Goal: Information Seeking & Learning: Learn about a topic

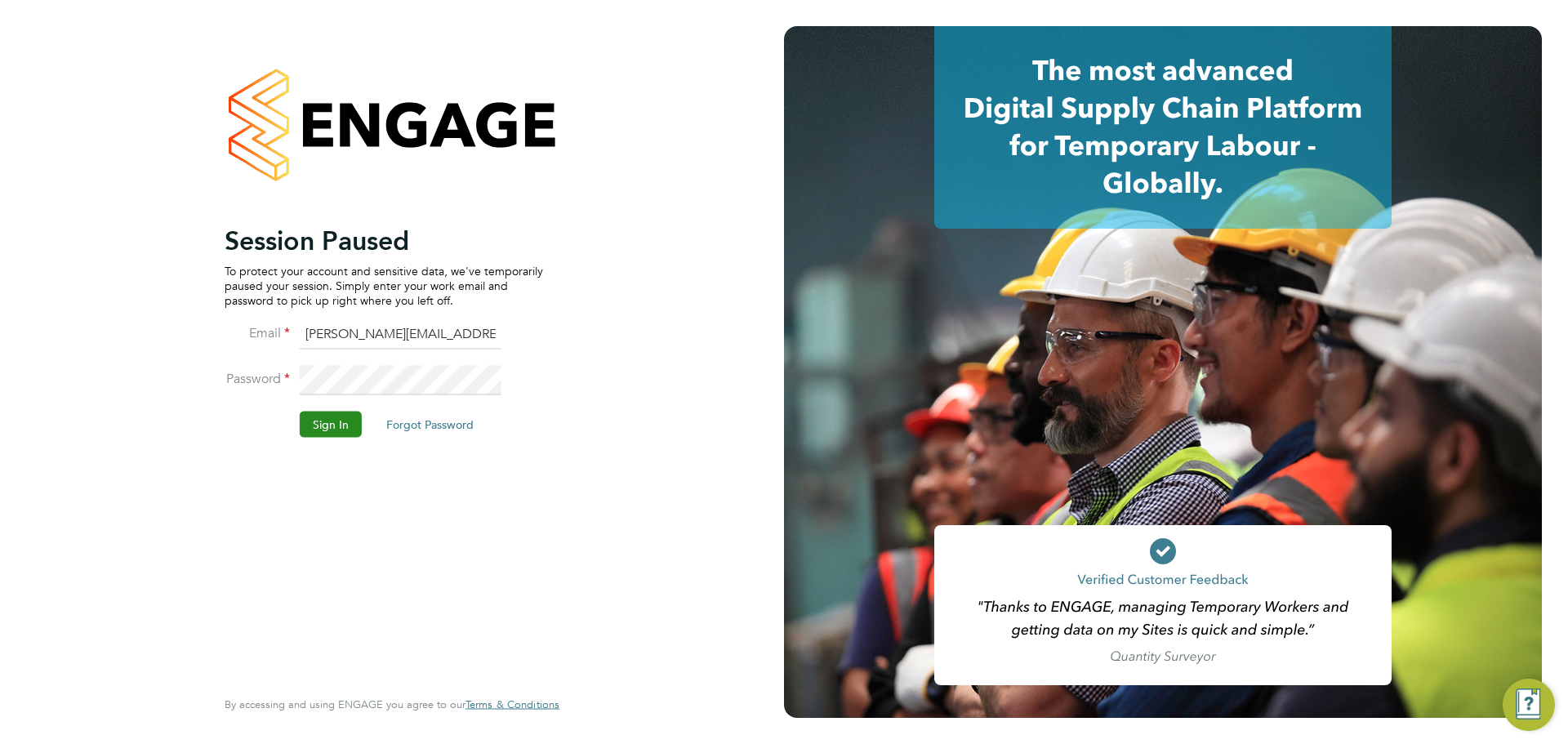
click at [334, 420] on button "Sign In" at bounding box center [331, 424] width 62 height 26
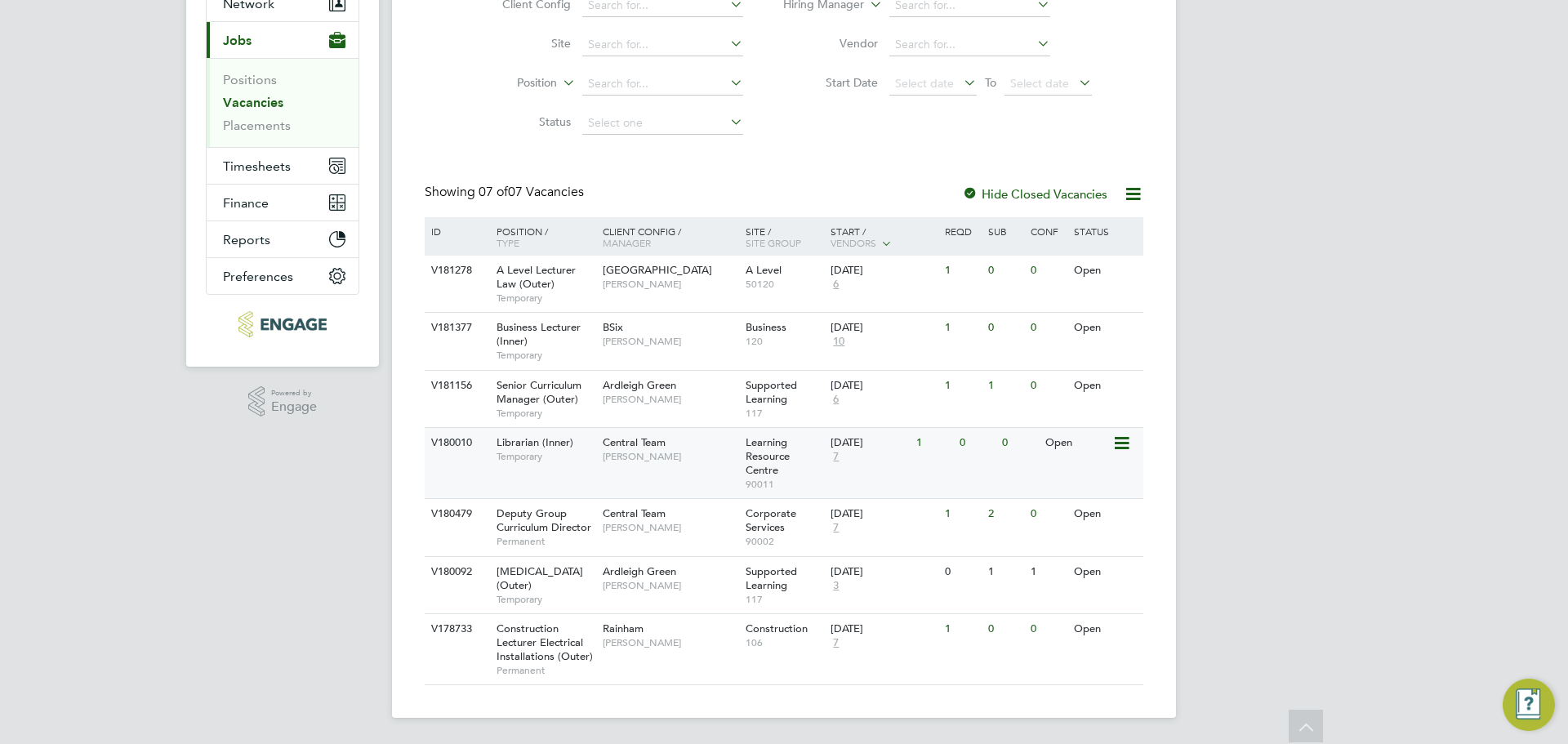
scroll to position [186, 0]
click at [571, 333] on div "Business Lecturer (Inner) Temporary" at bounding box center [541, 341] width 114 height 57
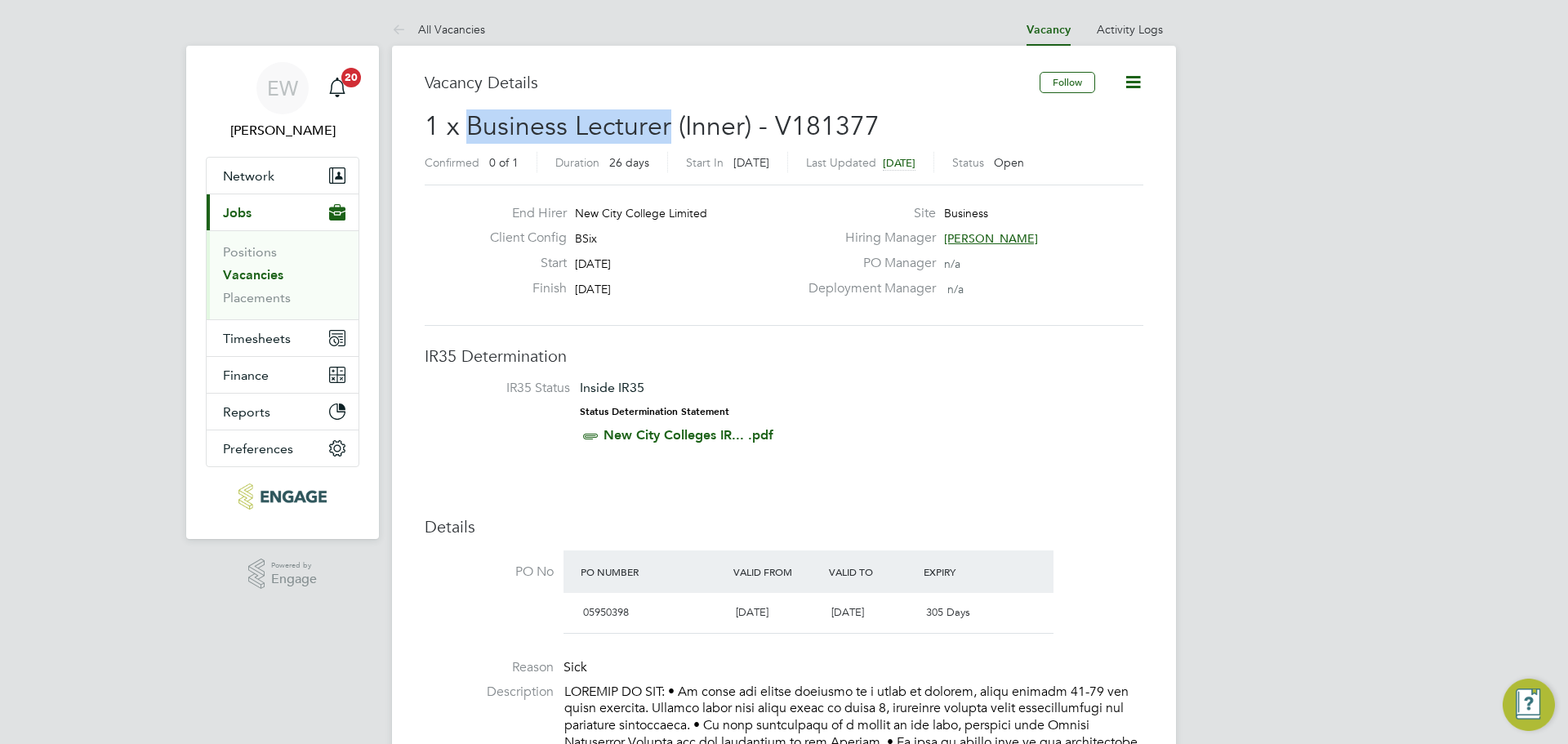
drag, startPoint x: 665, startPoint y: 128, endPoint x: 471, endPoint y: 122, distance: 194.1
click at [471, 122] on span "1 x Business Lecturer (Inner) - V181377" at bounding box center [652, 126] width 455 height 32
copy span "Business Lecturer"
drag, startPoint x: 640, startPoint y: 286, endPoint x: 570, endPoint y: 237, distance: 85.4
click at [570, 237] on div "End Hirer New City College Limited Client Config BSix Start 29 Sep 2025 Finish …" at bounding box center [638, 255] width 322 height 100
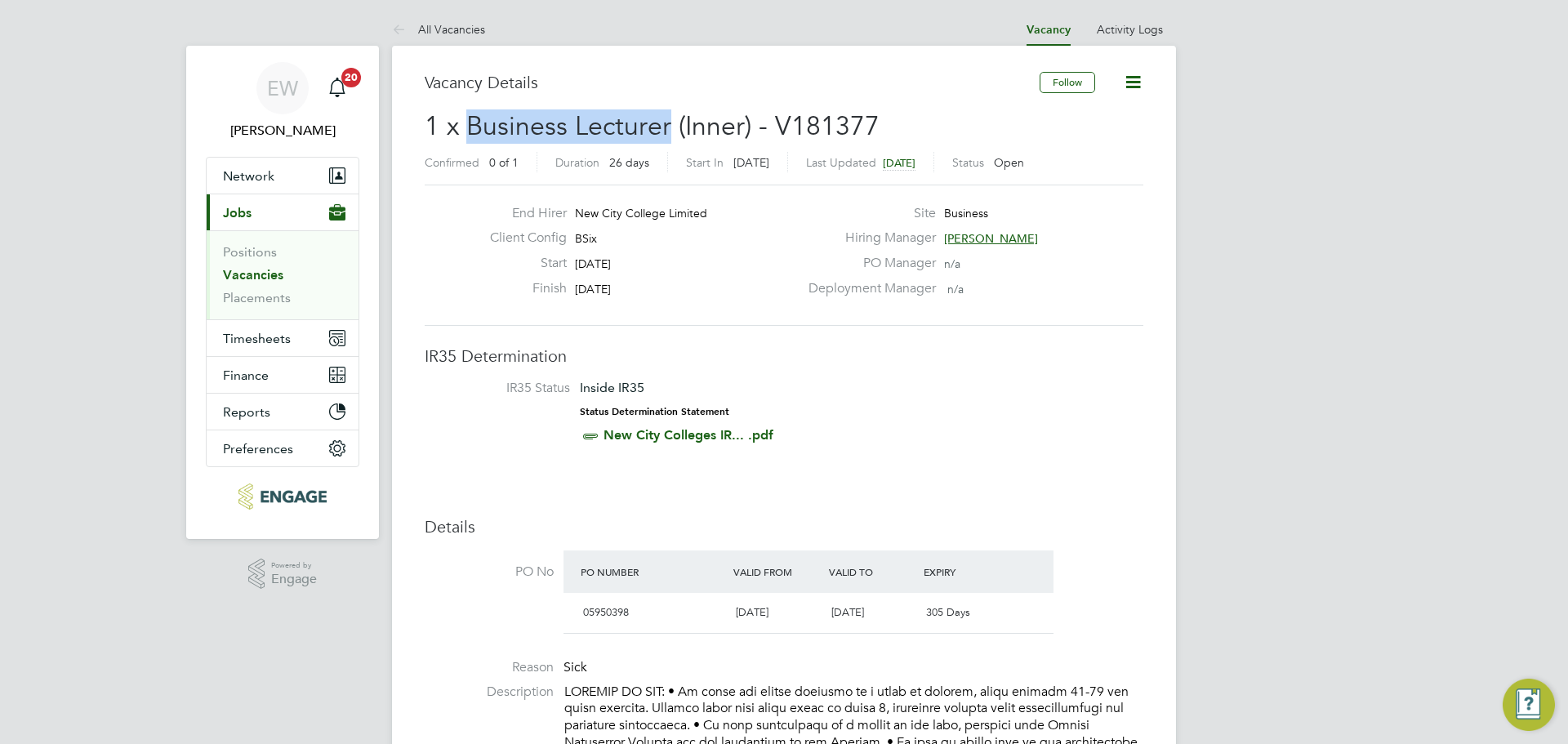
copy div "BSix Start 29 Sep 2025 Finish 24 Oct 2025"
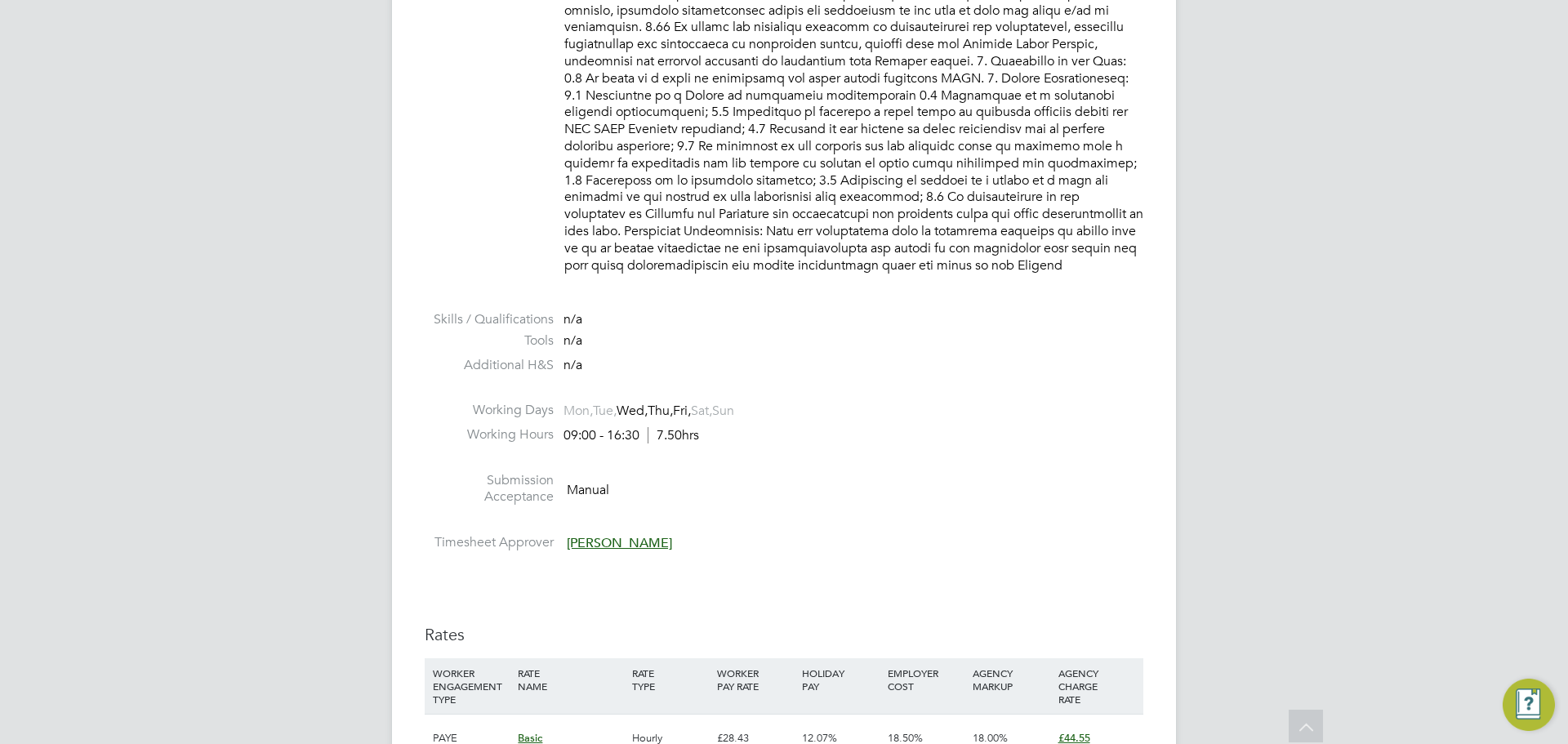
scroll to position [1059, 0]
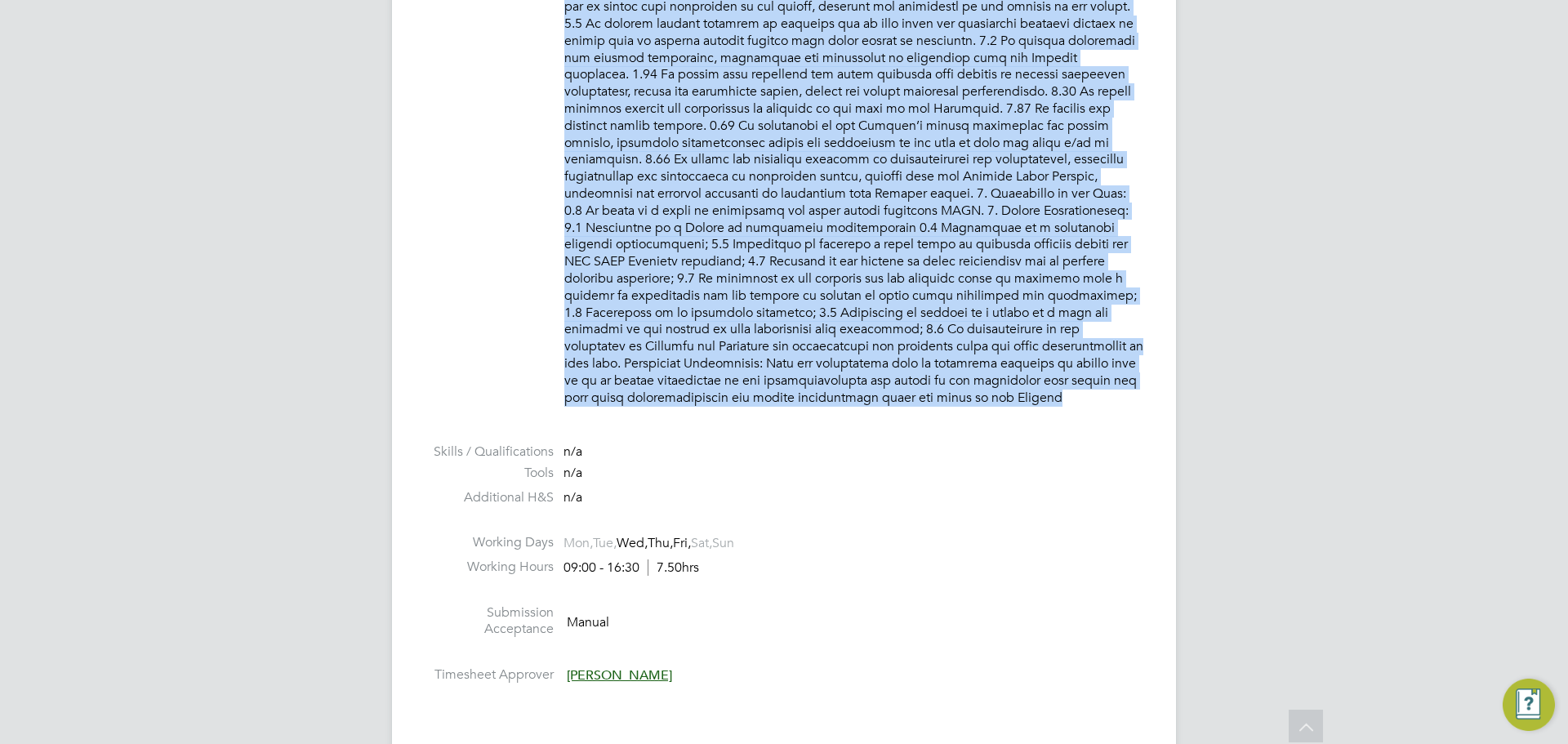
drag, startPoint x: 563, startPoint y: 361, endPoint x: 1133, endPoint y: 380, distance: 570.3
click at [1133, 380] on li "Description" at bounding box center [784, 24] width 719 height 797
copy p "PURPOSE OF JOB: • To teach and assess learning on a range of courses, which inc…"
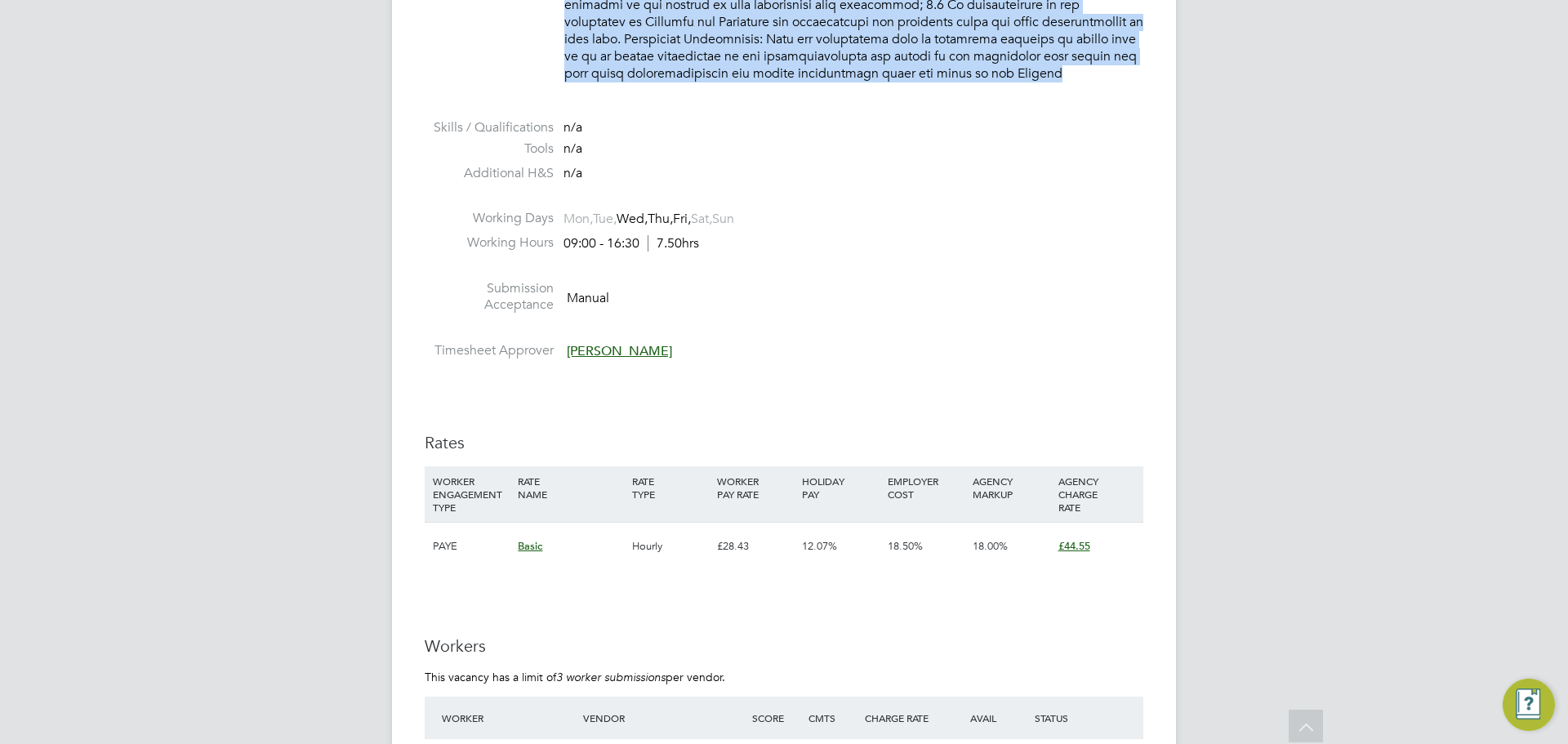
scroll to position [1385, 0]
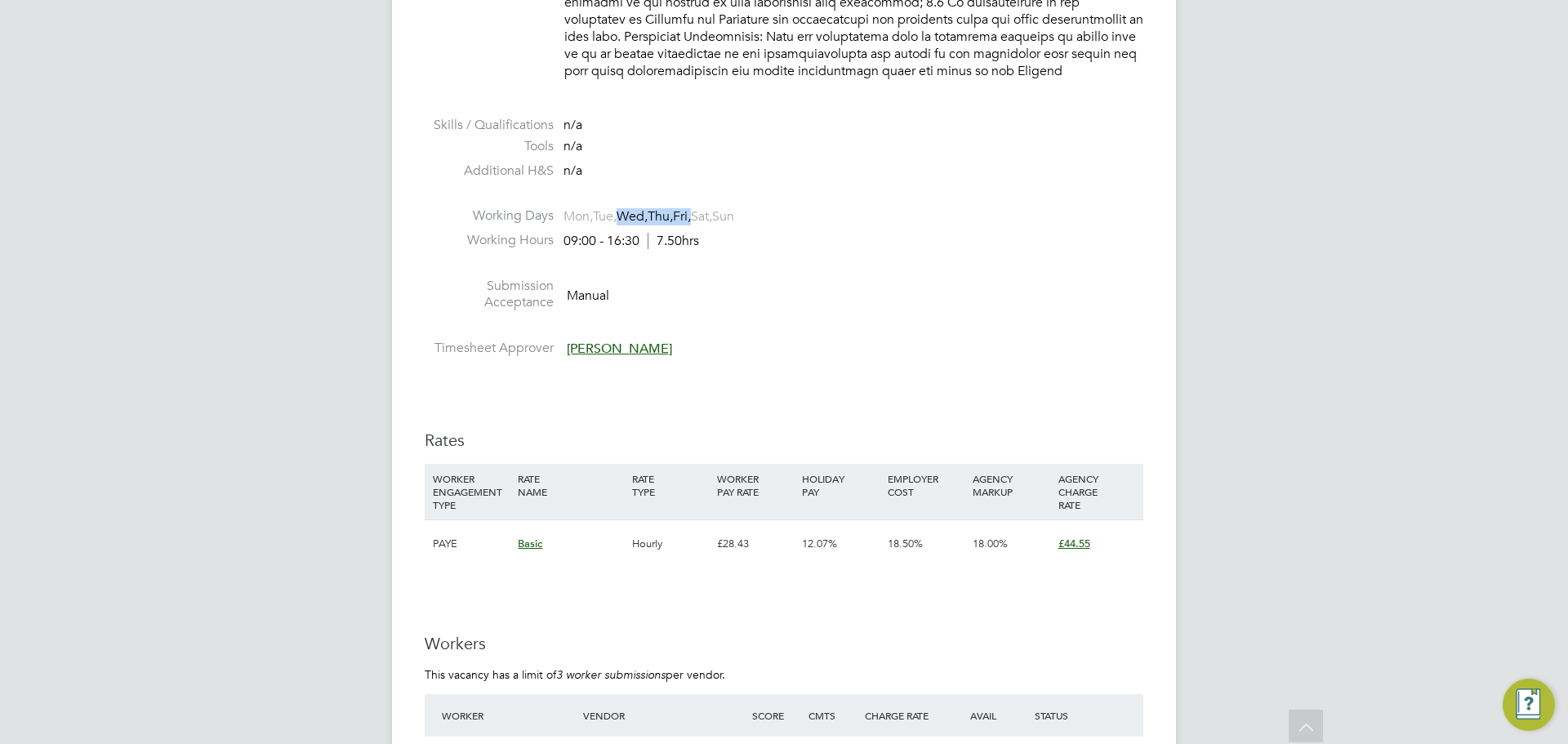
drag, startPoint x: 706, startPoint y: 197, endPoint x: 625, endPoint y: 208, distance: 81.7
click at [625, 209] on span "Mon, Tue, Wed, Thu, Fri, Sat, Sun" at bounding box center [649, 217] width 171 height 17
copy span "Wed, Thu, Fri,"
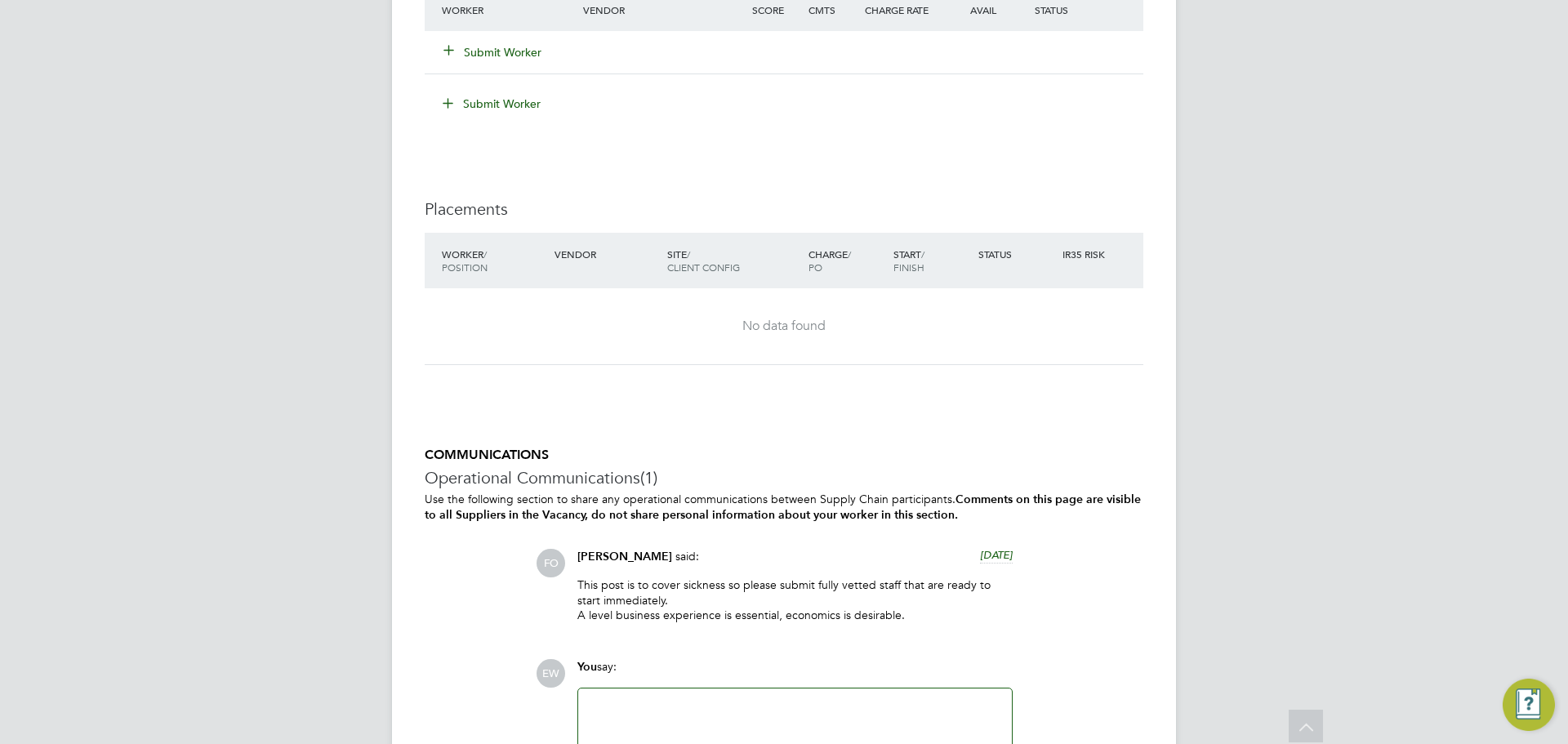
scroll to position [2119, 0]
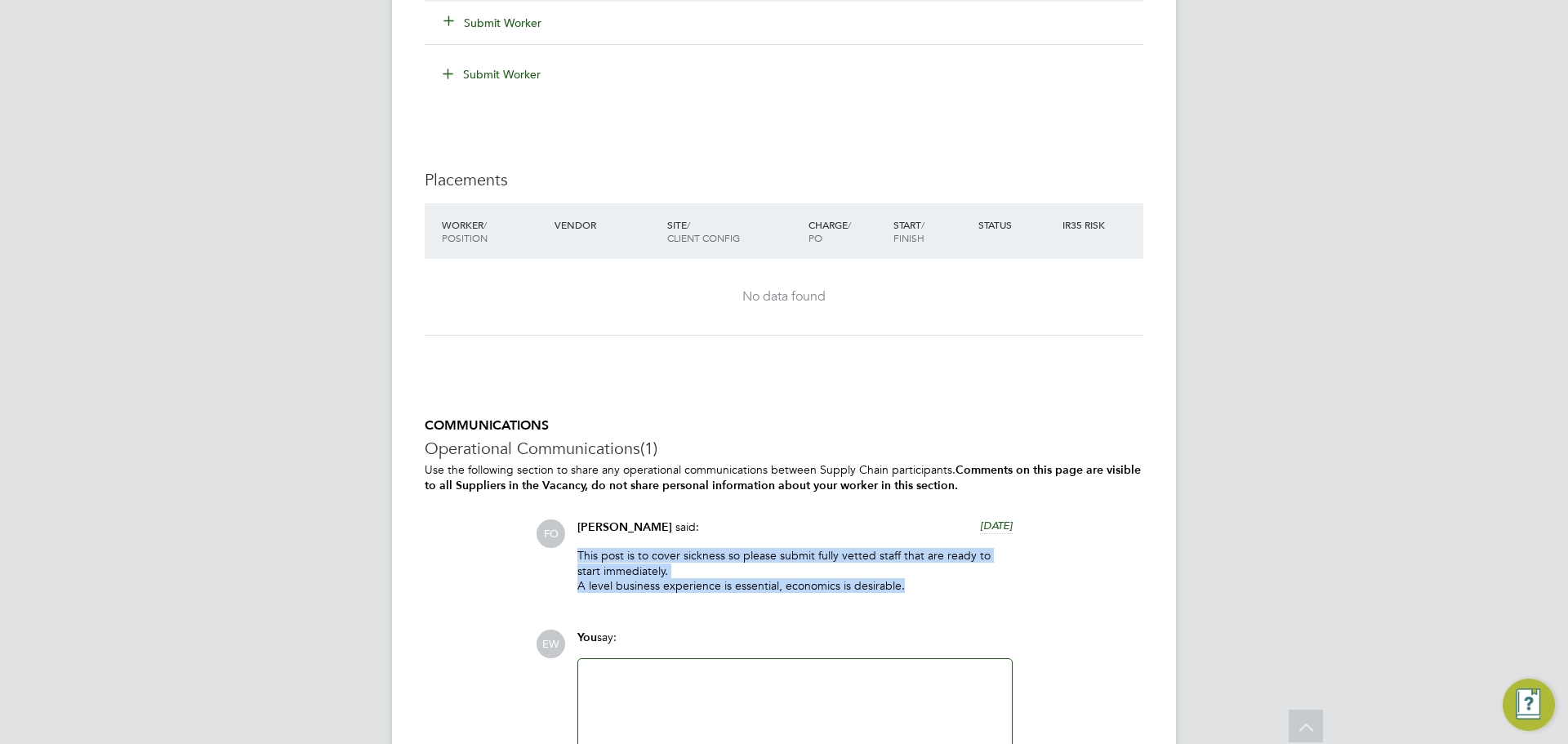
drag, startPoint x: 899, startPoint y: 564, endPoint x: 489, endPoint y: 537, distance: 410.9
click at [489, 537] on div "COMMUNICATIONS Operational Communications (1) Use the following section to shar…" at bounding box center [784, 603] width 719 height 371
copy p "This post is to cover sickness so please submit fully vetted staff that are rea…"
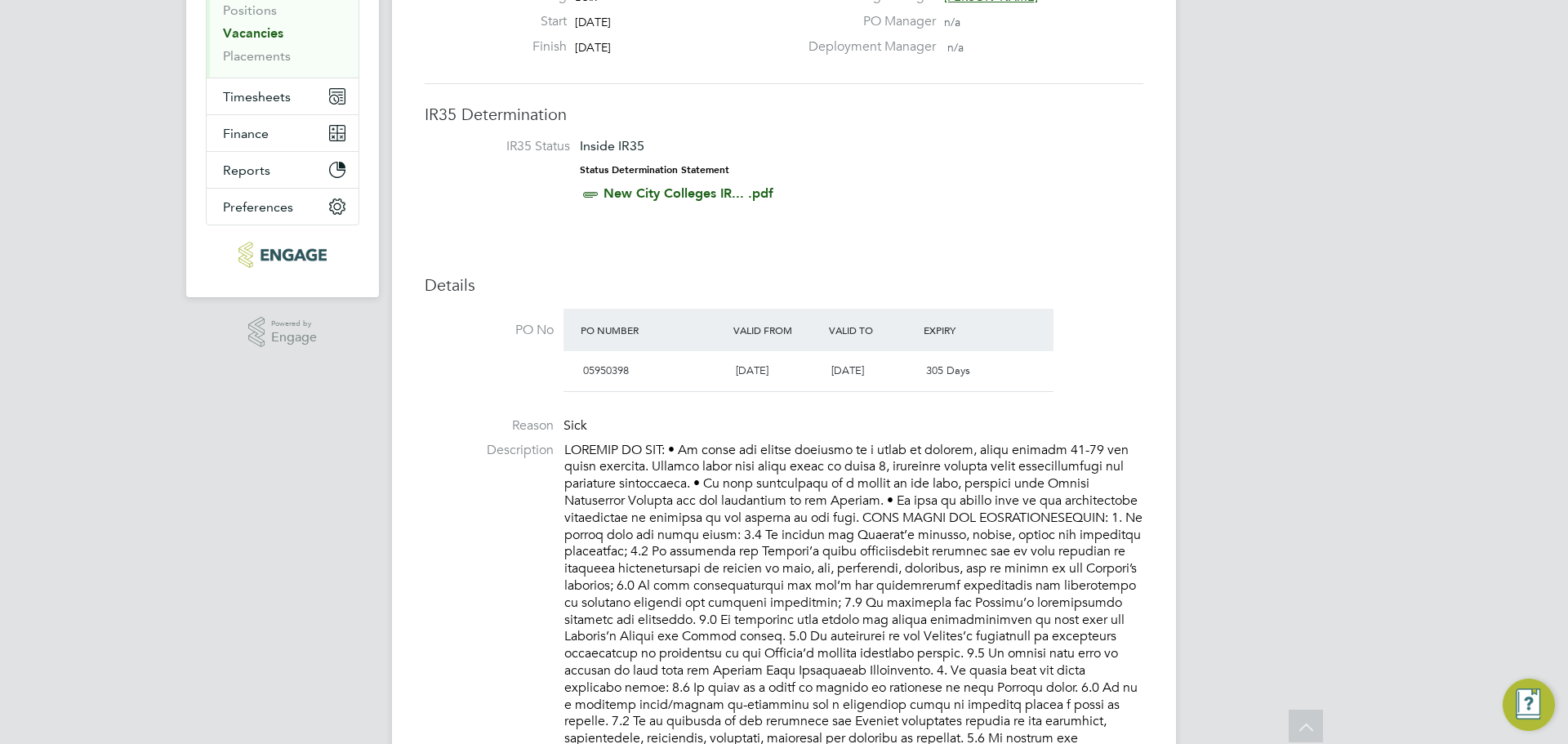
scroll to position [0, 0]
